Goal: Task Accomplishment & Management: Manage account settings

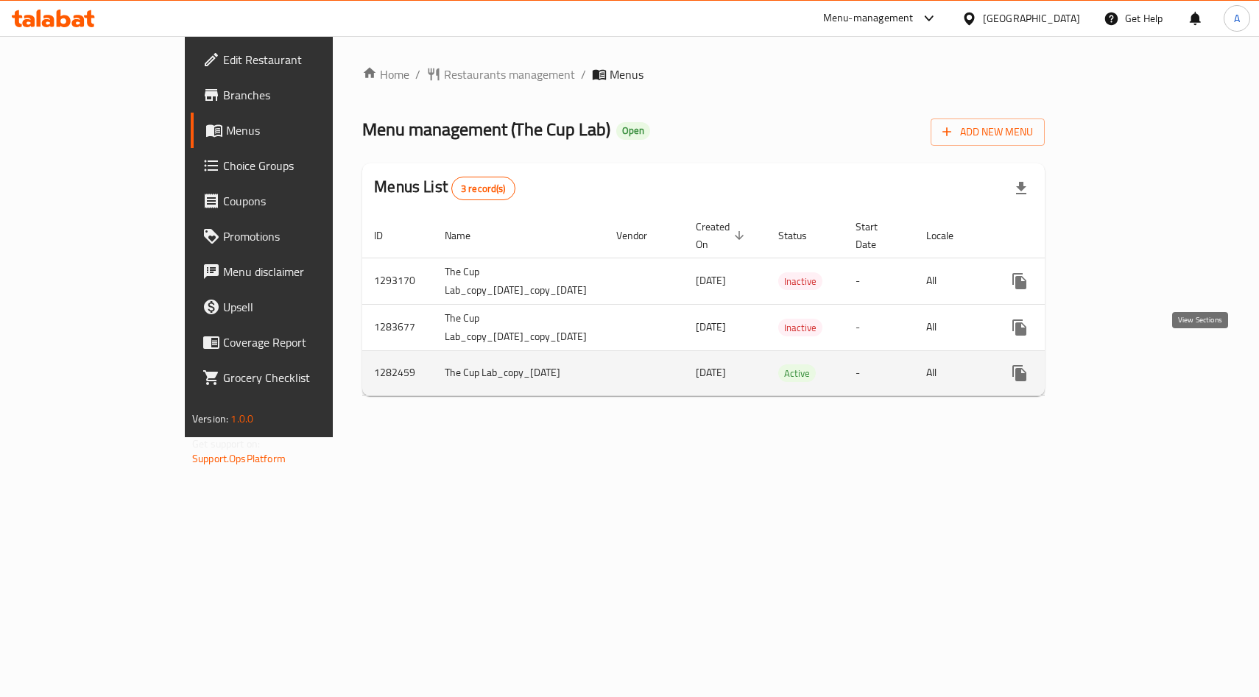
click at [1135, 364] on icon "enhanced table" at bounding box center [1126, 373] width 18 height 18
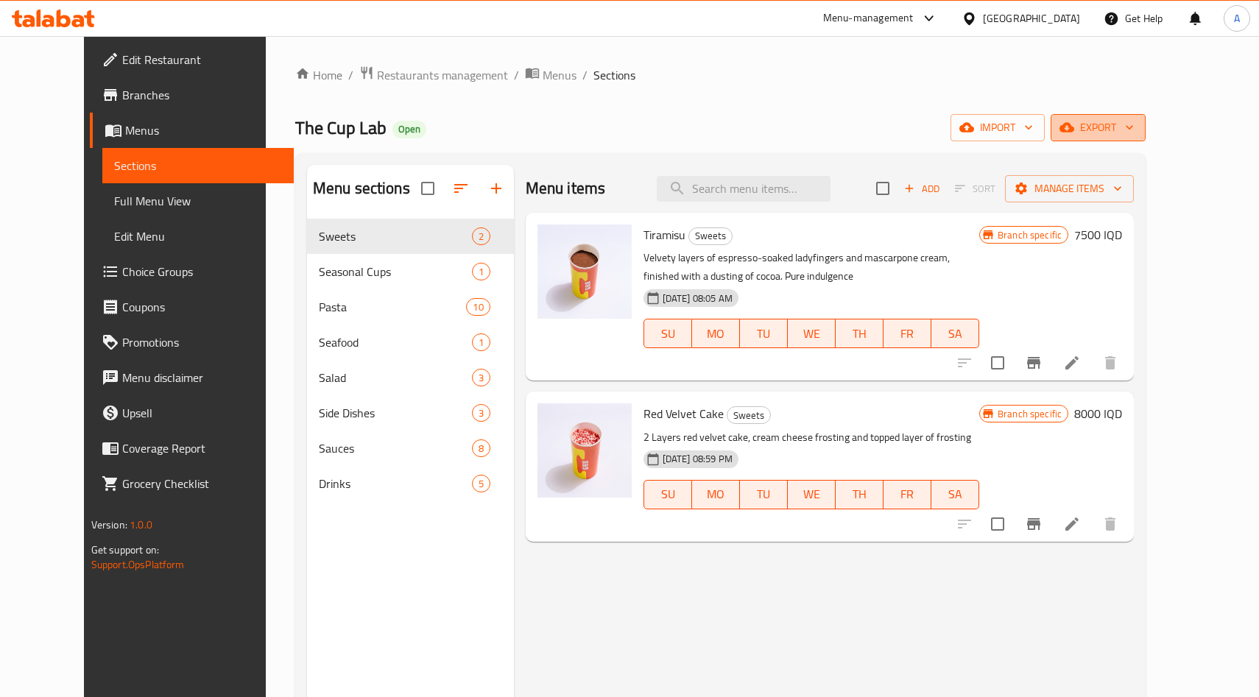
click at [1134, 119] on span "export" at bounding box center [1098, 128] width 71 height 18
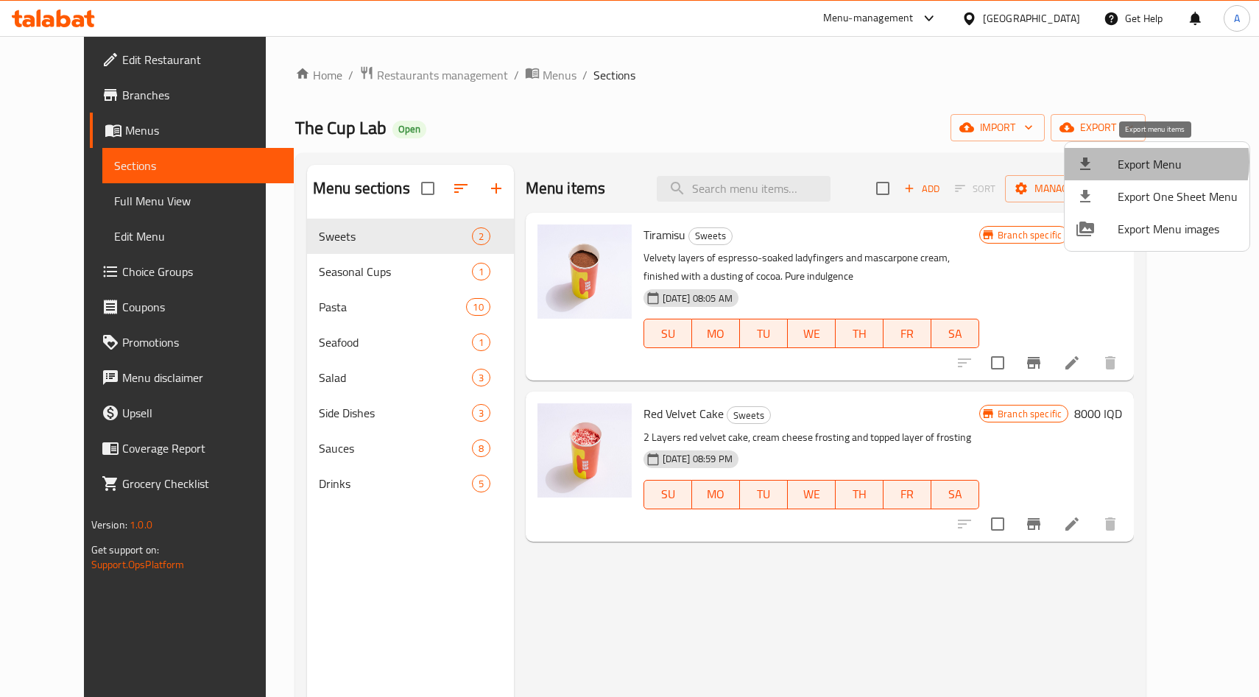
click at [1151, 162] on span "Export Menu" at bounding box center [1178, 164] width 120 height 18
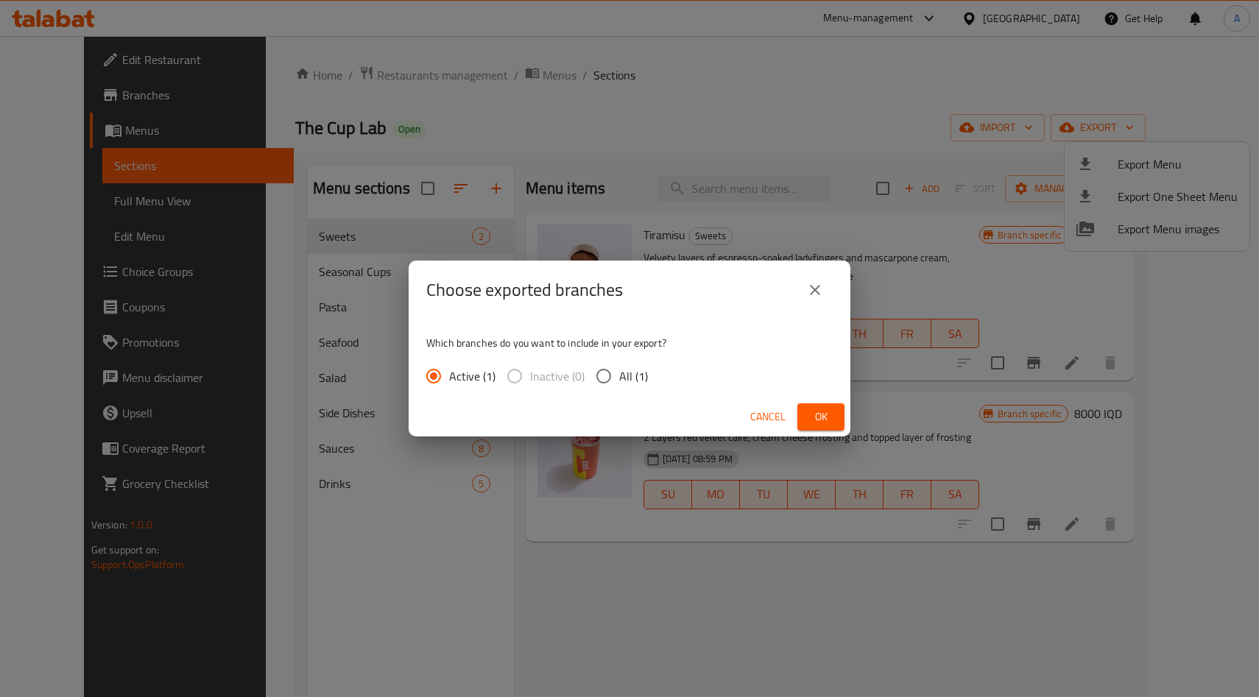
click at [829, 433] on div "Cancel Ok" at bounding box center [630, 417] width 442 height 39
click at [835, 409] on button "Ok" at bounding box center [820, 417] width 47 height 27
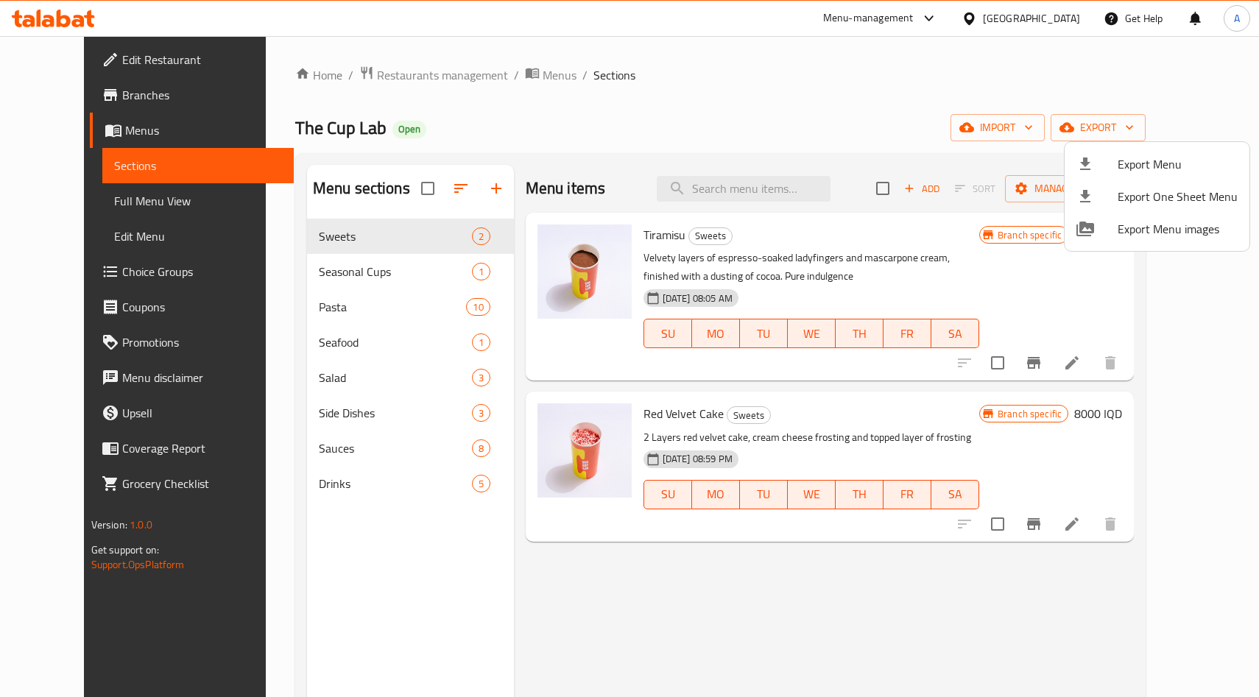
click at [310, 432] on div at bounding box center [629, 348] width 1259 height 697
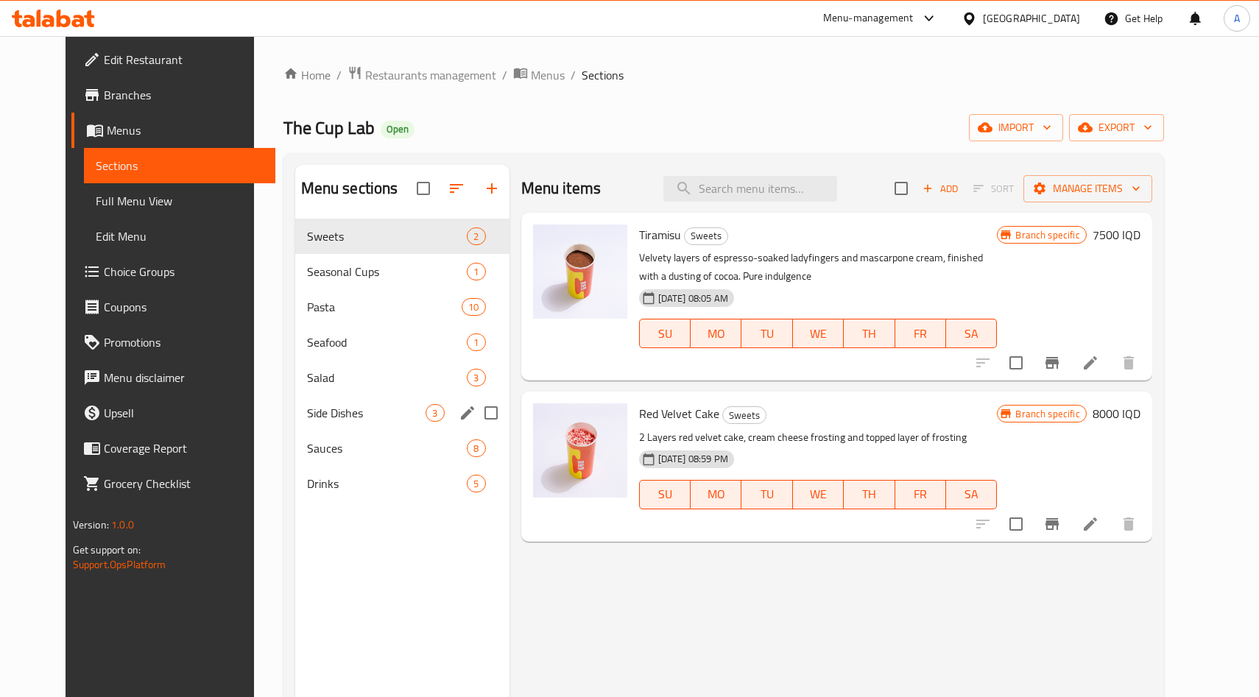
click at [307, 420] on span "Side Dishes" at bounding box center [366, 413] width 119 height 18
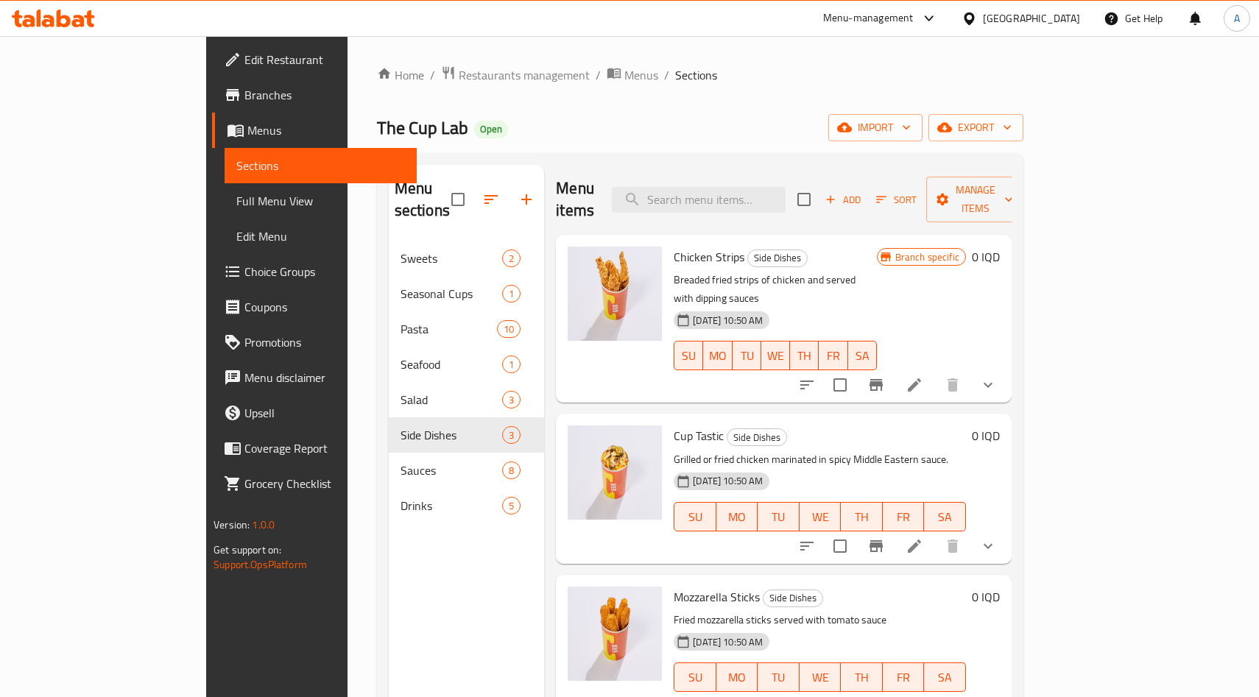
click at [923, 376] on icon at bounding box center [915, 385] width 18 height 18
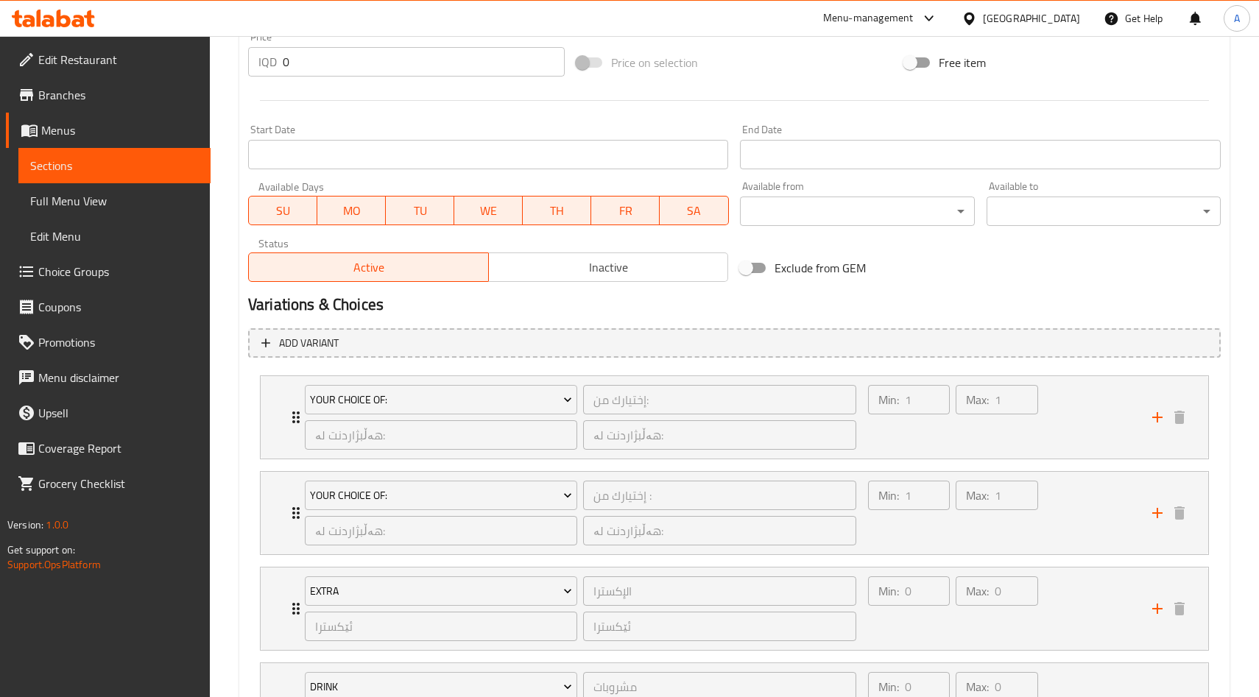
scroll to position [881, 0]
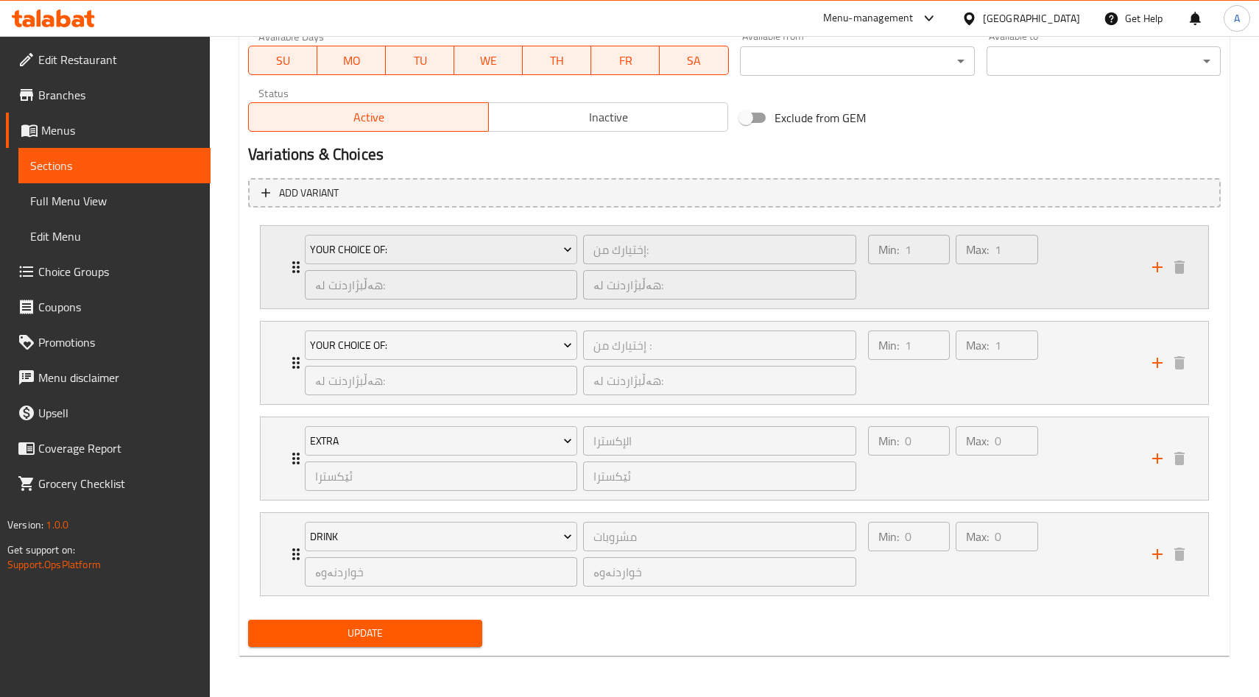
click at [286, 280] on div "Your Choice Of: إختيارك من: ​ هەڵبژاردنت لە: ​ هەڵبژاردنت لە: ​ Min: 1 ​ Max: 1…" at bounding box center [735, 267] width 948 height 82
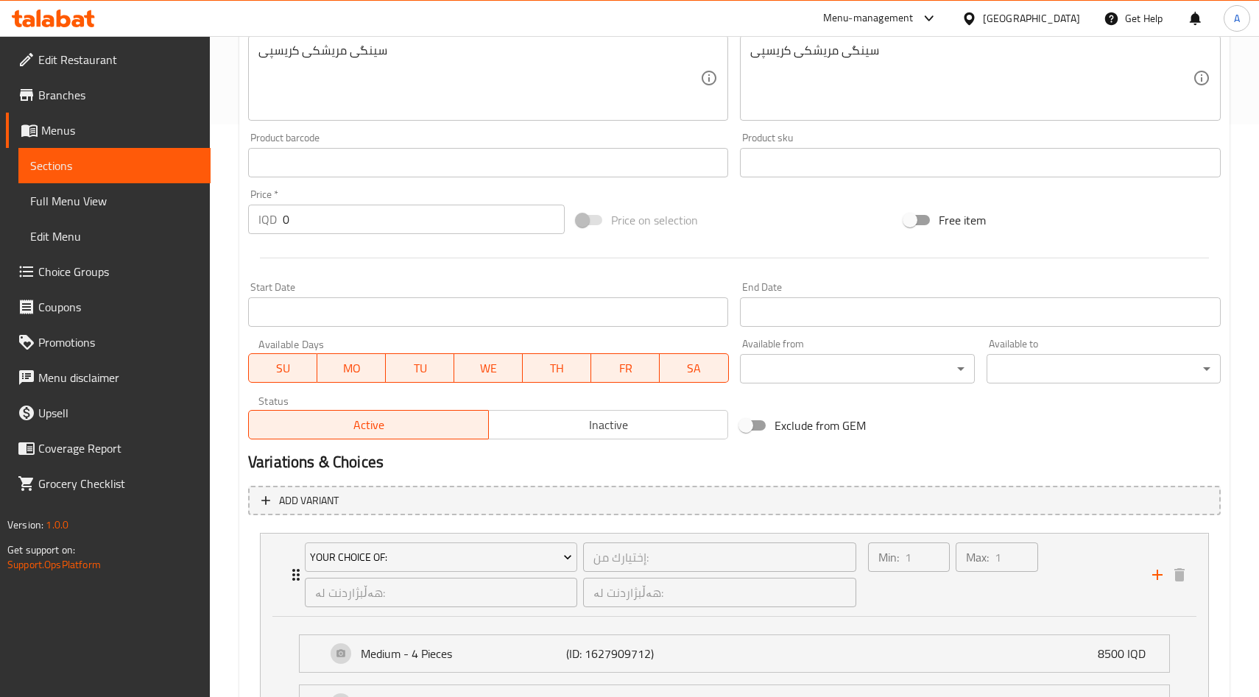
scroll to position [0, 0]
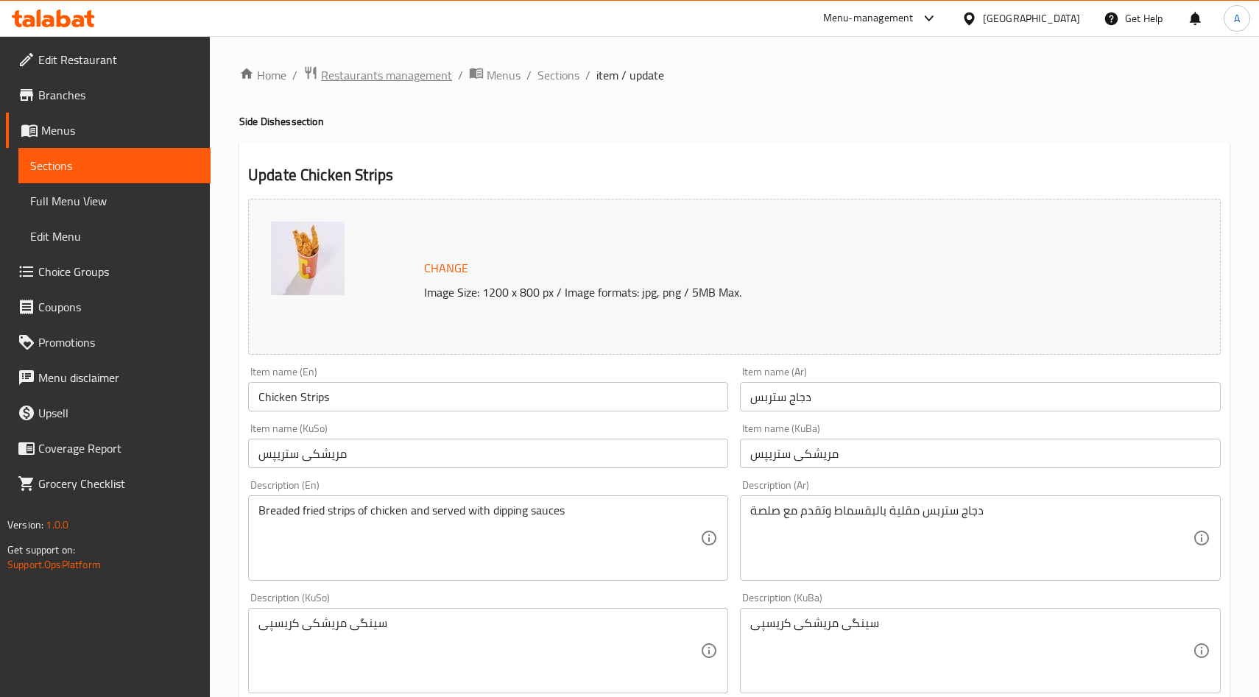
click at [426, 81] on span "Restaurants management" at bounding box center [386, 75] width 131 height 18
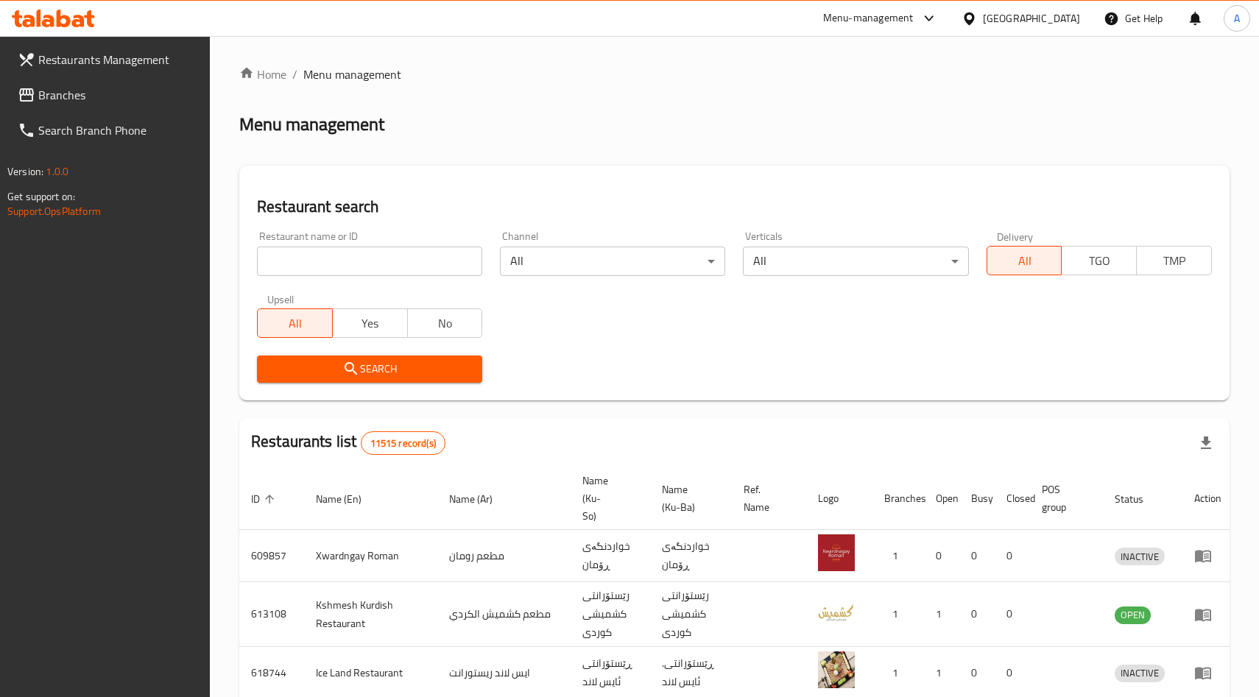
click at [317, 269] on div "Home / Menu management Menu management Restaurant search Restaurant name or ID …" at bounding box center [734, 570] width 990 height 1009
click at [316, 263] on input "search" at bounding box center [369, 261] width 225 height 29
type input "dolmachi"
click button "Search" at bounding box center [369, 369] width 225 height 27
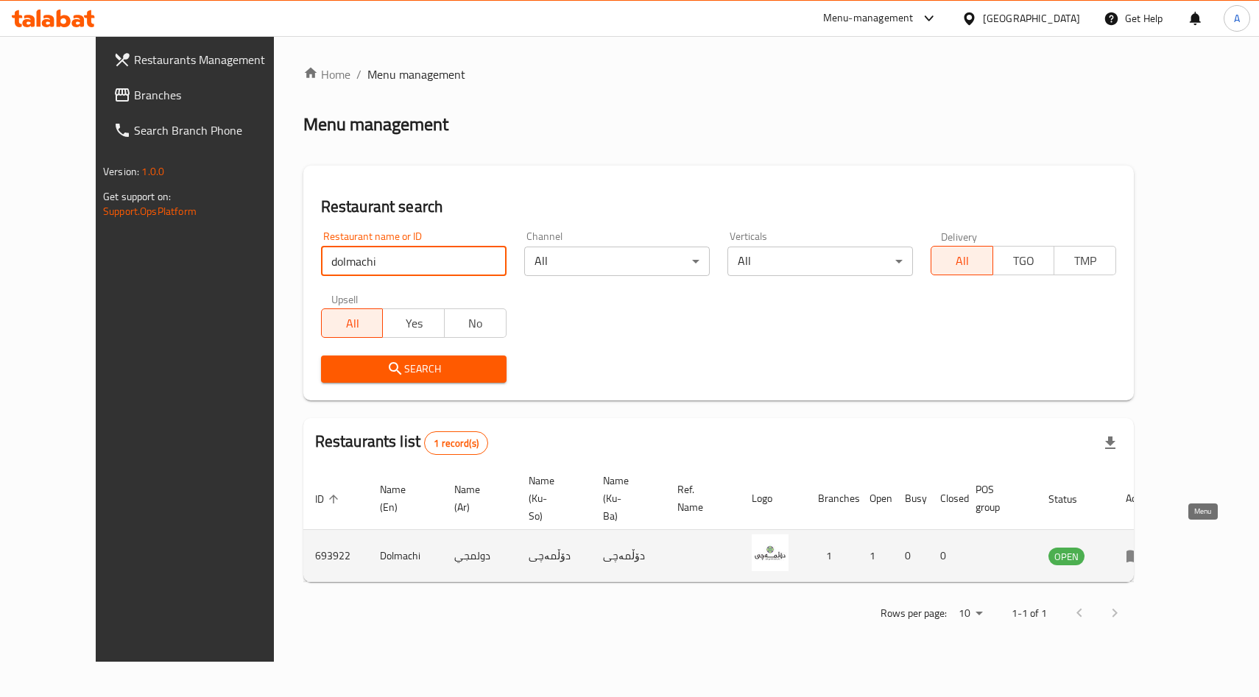
click at [1144, 547] on icon "enhanced table" at bounding box center [1135, 556] width 18 height 18
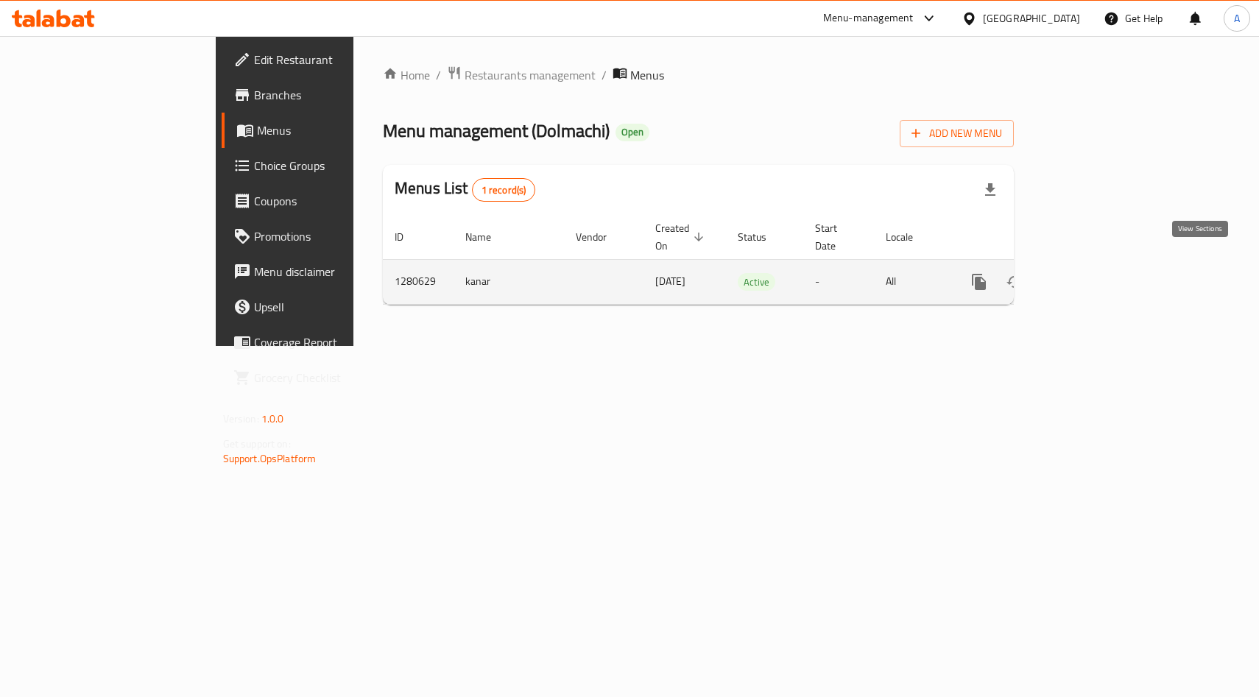
click at [1103, 277] on link "enhanced table" at bounding box center [1085, 281] width 35 height 35
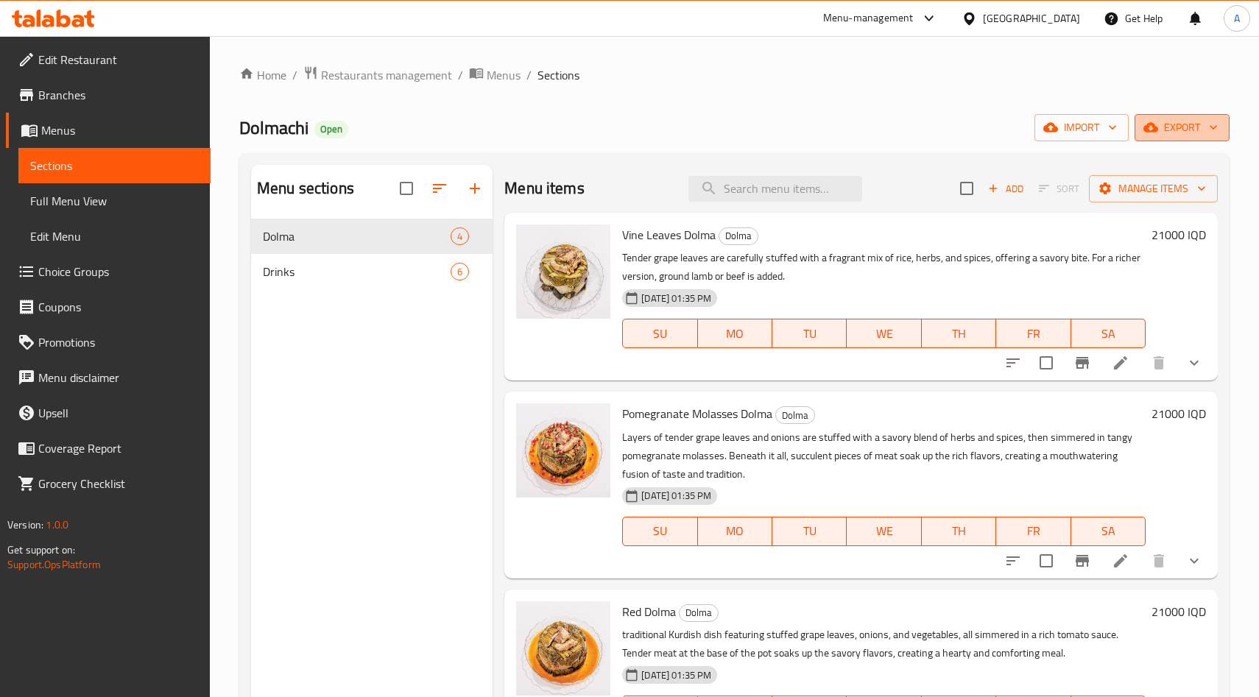
click at [1204, 124] on span "export" at bounding box center [1181, 128] width 71 height 18
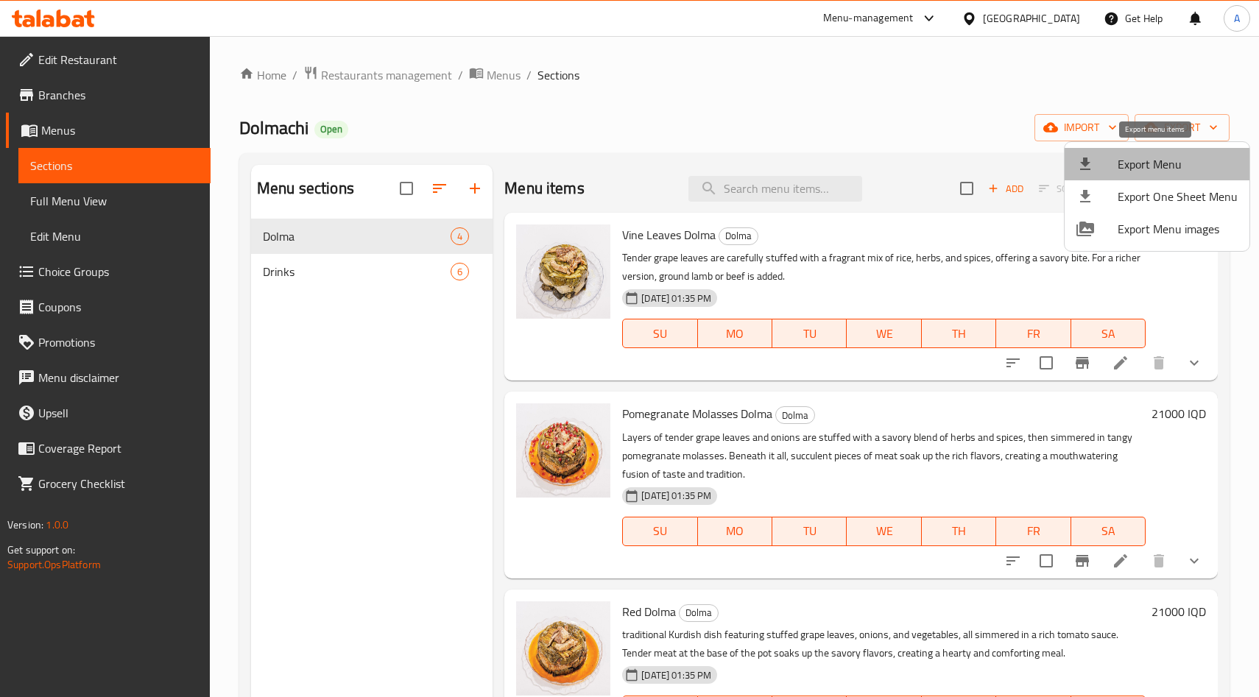
click at [1173, 163] on span "Export Menu" at bounding box center [1178, 164] width 120 height 18
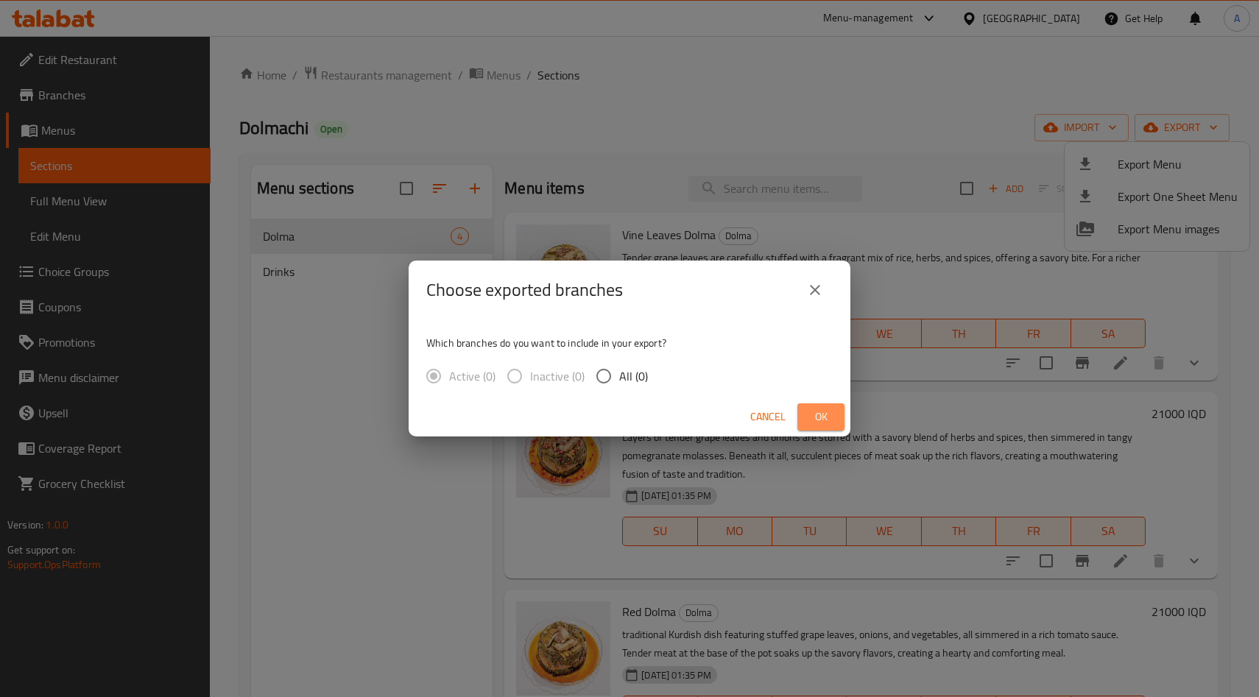
click at [811, 426] on button "Ok" at bounding box center [820, 417] width 47 height 27
click at [826, 431] on div "Cancel Ok" at bounding box center [630, 417] width 442 height 39
click at [826, 425] on span "Ok" at bounding box center [821, 417] width 24 height 18
